Goal: Task Accomplishment & Management: Complete application form

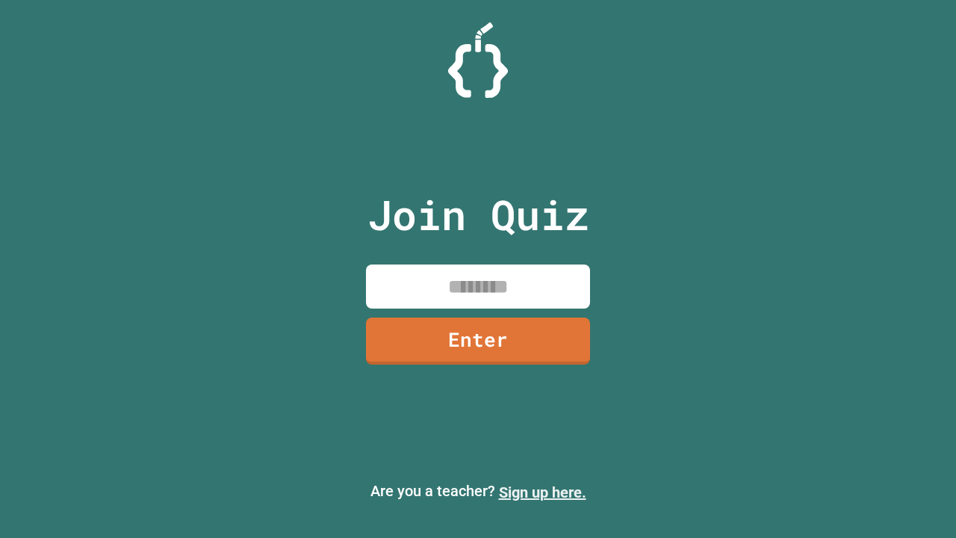
click at [542, 492] on link "Sign up here." at bounding box center [542, 492] width 87 height 18
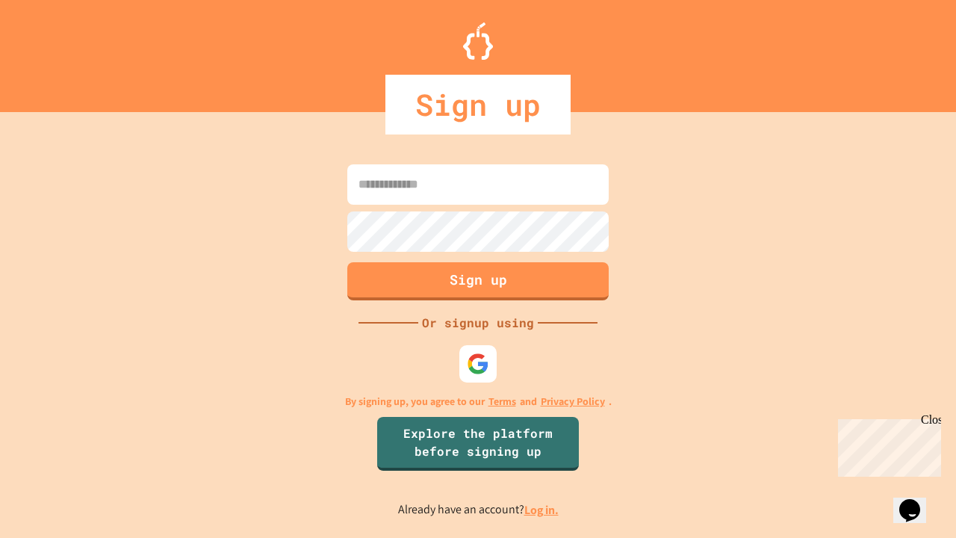
click at [542, 509] on link "Log in." at bounding box center [541, 510] width 34 height 16
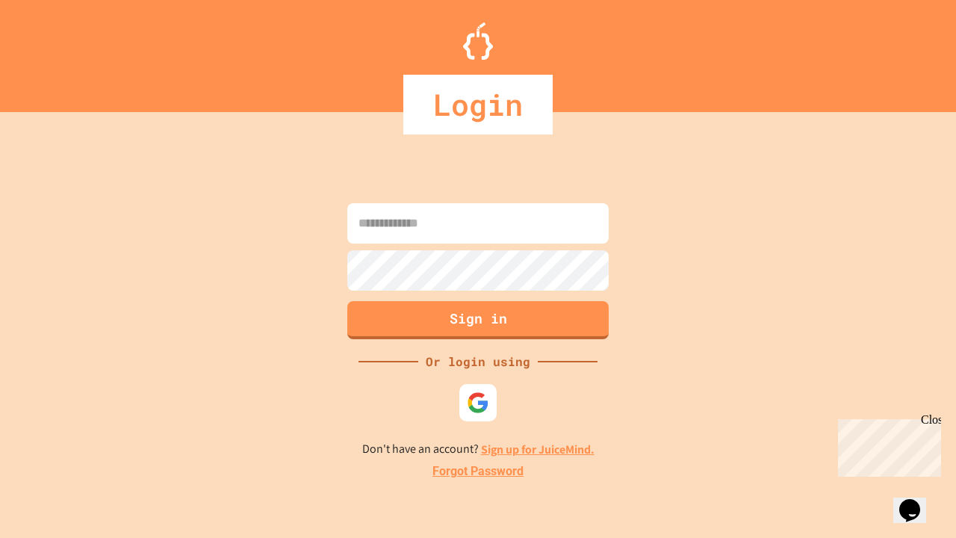
type input "*****"
